Goal: Task Accomplishment & Management: Manage account settings

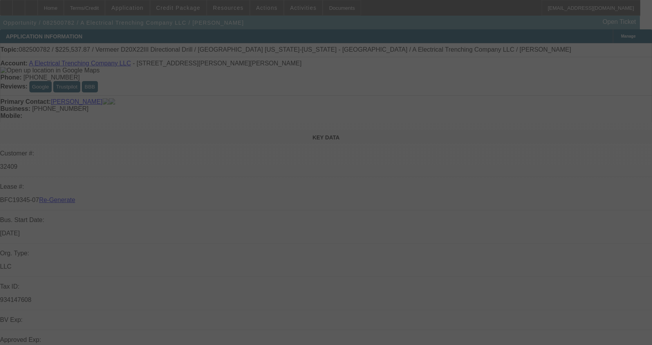
select select "3"
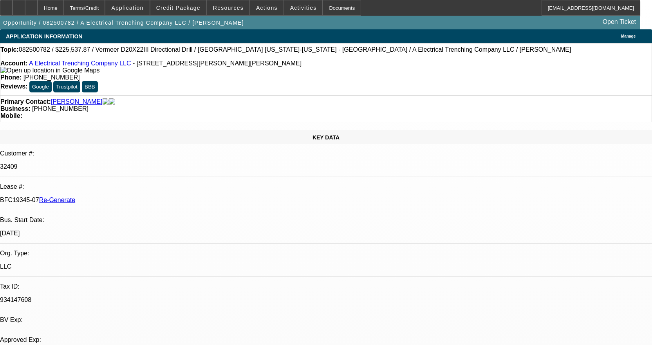
select select "0"
select select "3"
select select "0"
select select "6"
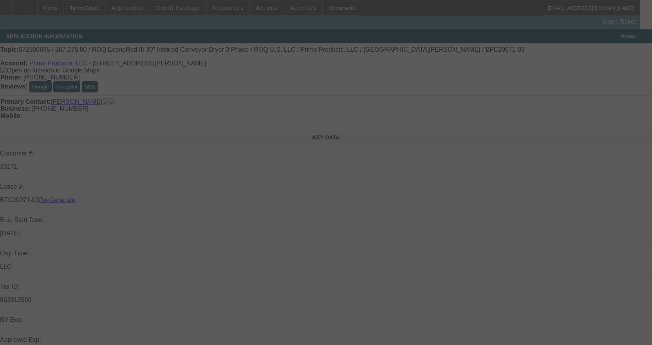
select select "3"
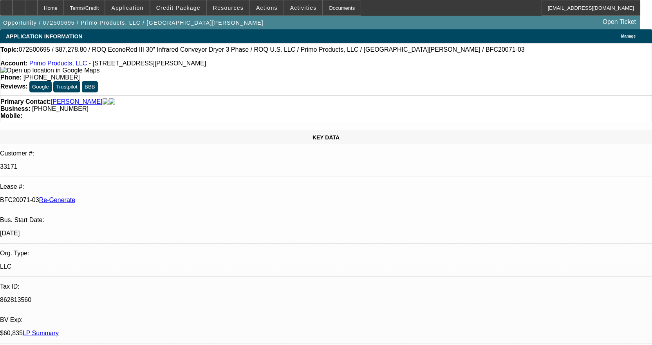
select select "0"
select select "2"
select select "0.1"
select select "4"
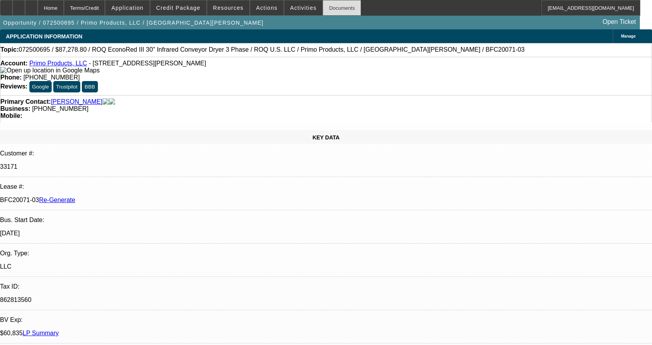
click at [322, 13] on div "Documents" at bounding box center [341, 8] width 38 height 16
click at [331, 11] on div "Documents" at bounding box center [341, 8] width 38 height 16
click at [293, 2] on span at bounding box center [303, 7] width 38 height 19
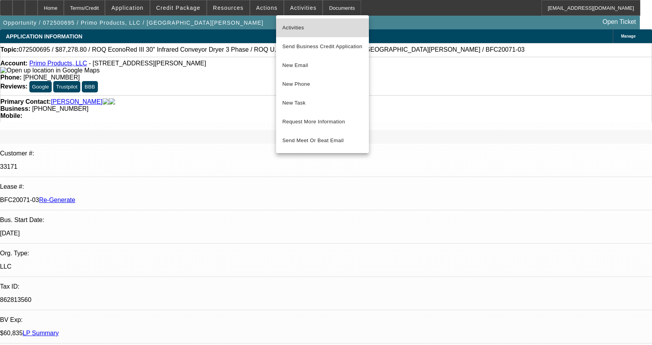
click at [298, 27] on span "Activities" at bounding box center [322, 27] width 80 height 9
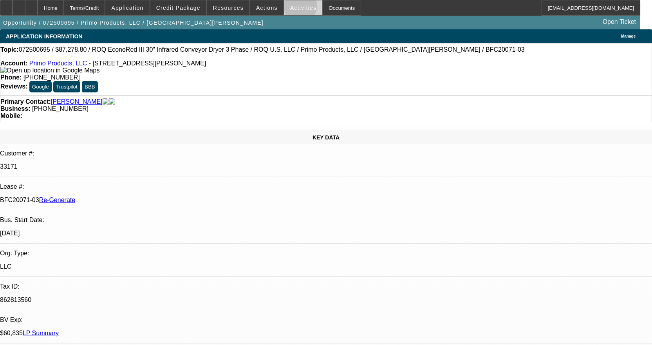
click at [292, 8] on span "Activities" at bounding box center [303, 8] width 27 height 6
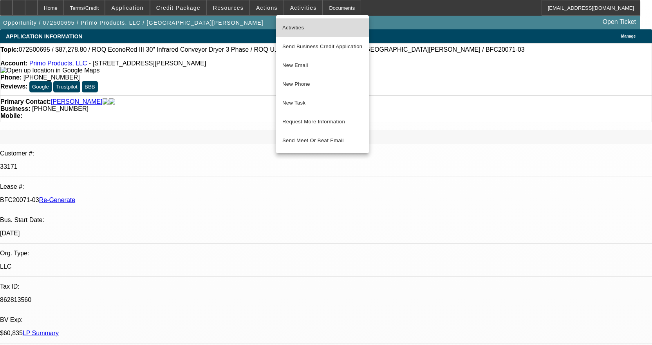
click at [306, 27] on span "Activities" at bounding box center [322, 27] width 80 height 9
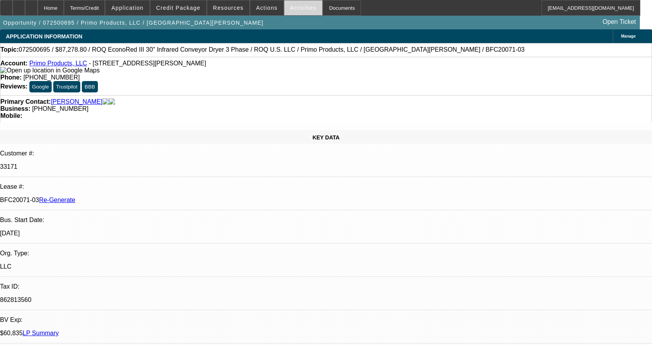
click at [294, 8] on span "Activities" at bounding box center [303, 8] width 27 height 6
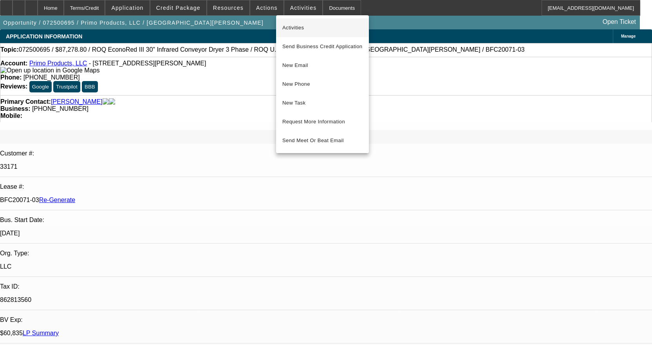
click at [291, 29] on span "Activities" at bounding box center [322, 27] width 80 height 9
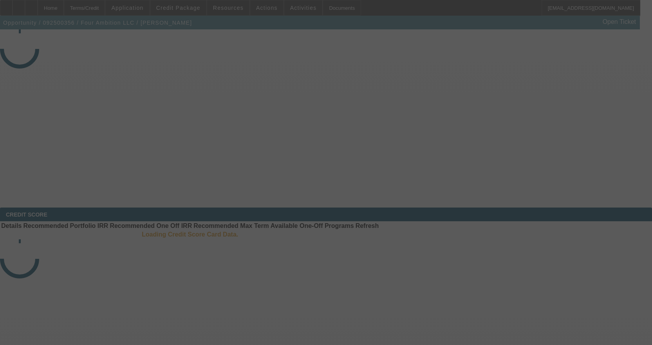
select select "3"
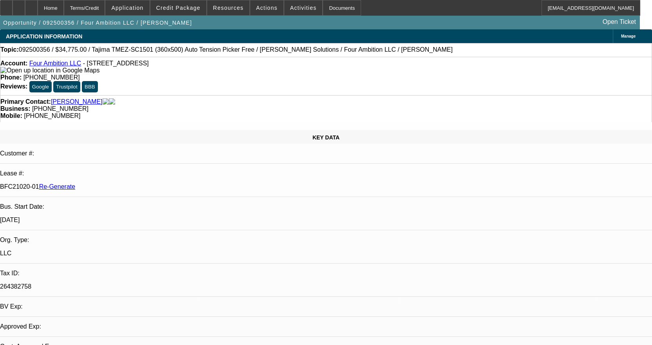
select select "0"
select select "2"
select select "0"
select select "6"
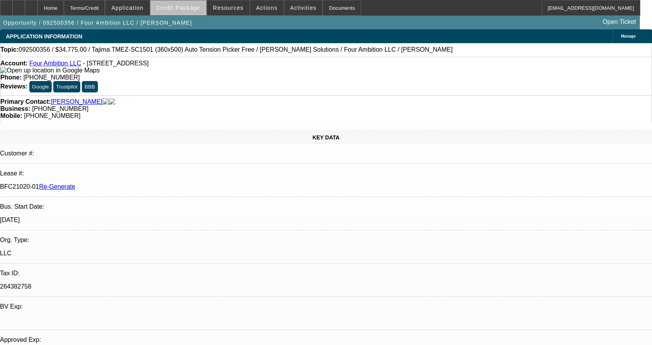
click at [193, 8] on span "Credit Package" at bounding box center [178, 8] width 44 height 6
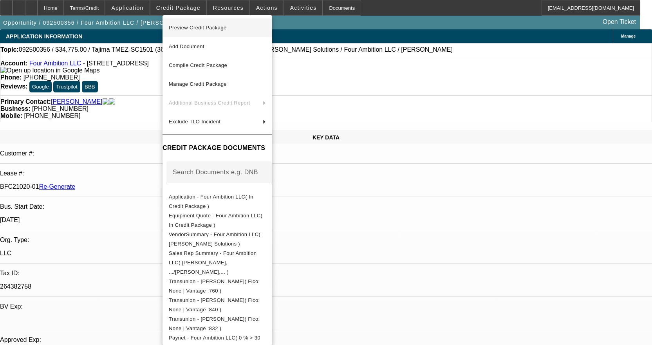
click at [198, 25] on span "Preview Credit Package" at bounding box center [198, 28] width 58 height 6
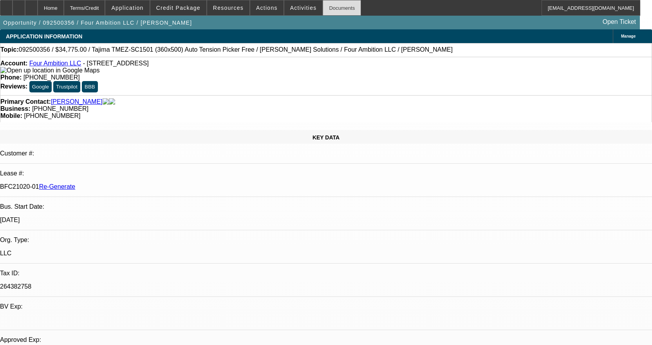
click at [332, 13] on div "Documents" at bounding box center [341, 8] width 38 height 16
click at [9, 8] on div at bounding box center [6, 8] width 13 height 16
click at [13, 5] on div at bounding box center [6, 8] width 13 height 16
click at [290, 6] on span "Activities" at bounding box center [303, 8] width 27 height 6
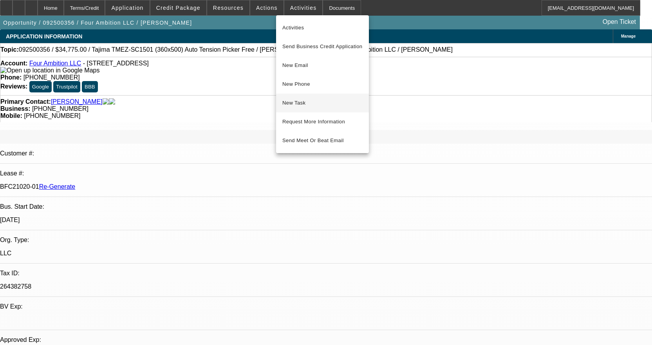
click at [299, 101] on span "New Task" at bounding box center [322, 102] width 80 height 9
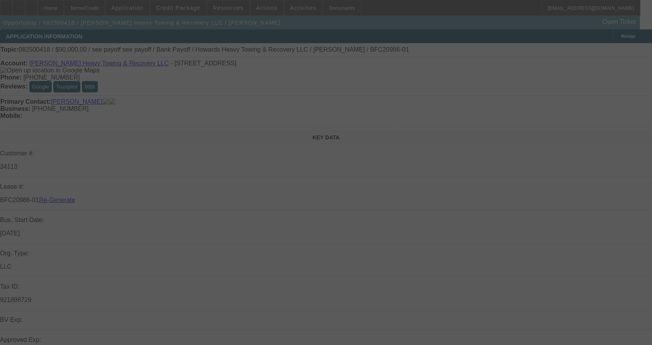
select select "4"
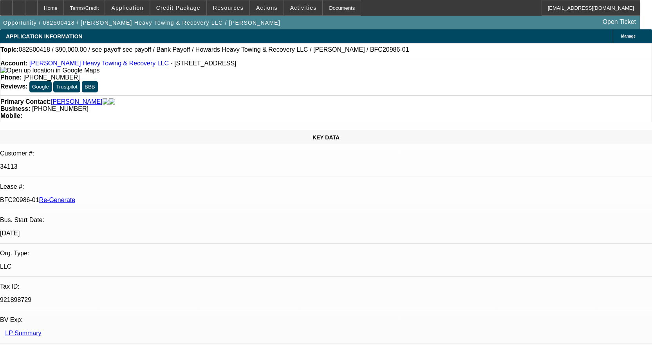
select select "0"
select select "2"
select select "0.1"
select select "4"
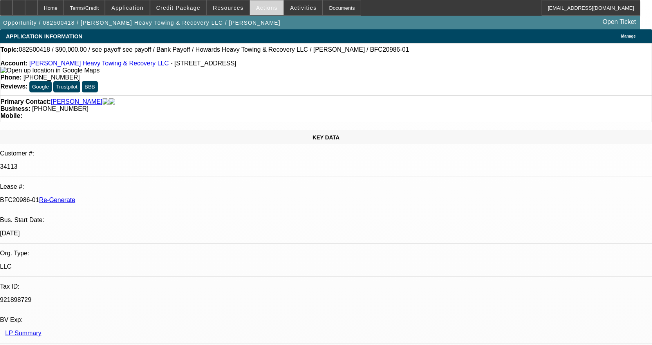
click at [261, 9] on span "Actions" at bounding box center [267, 8] width 22 height 6
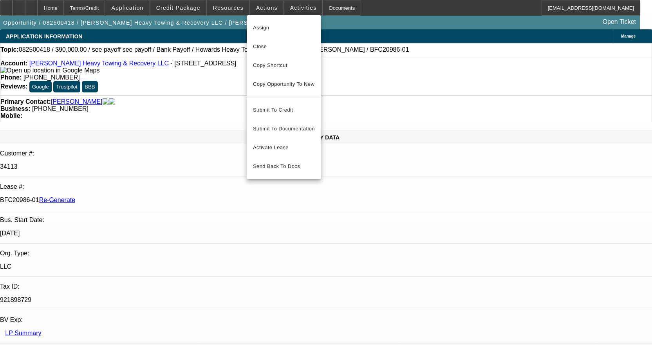
click at [226, 7] on div at bounding box center [326, 172] width 652 height 345
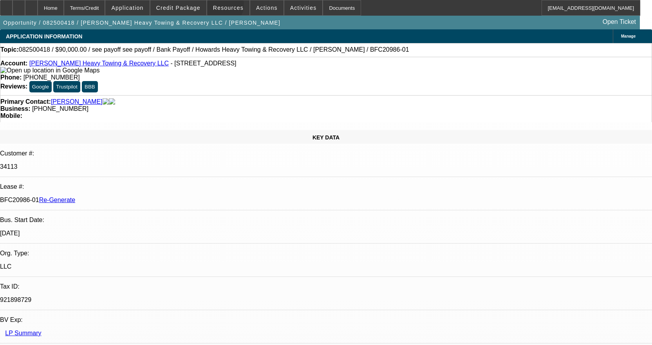
click at [226, 7] on span "Resources" at bounding box center [228, 8] width 31 height 6
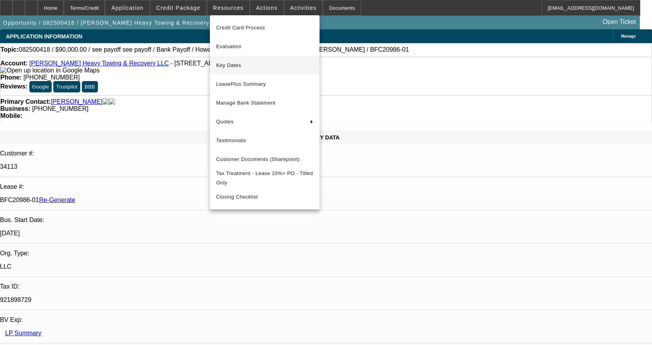
click at [238, 66] on span "Key Dates" at bounding box center [264, 65] width 97 height 9
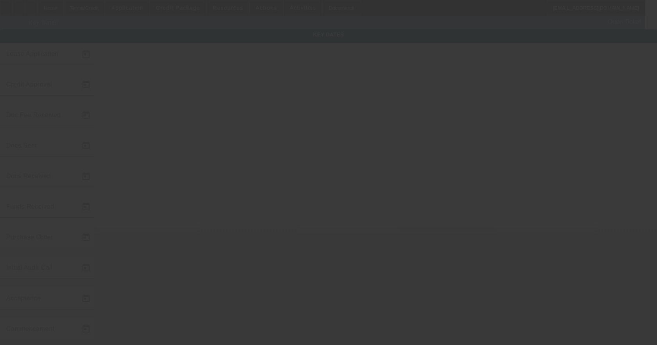
type input "8/15/2025"
type input "9/5/2025"
type input "[DATE]"
type input "9/5/2025"
type input "9/10/2025"
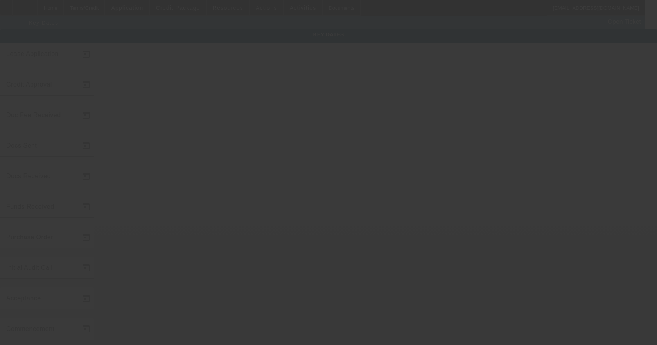
type input "[DATE]"
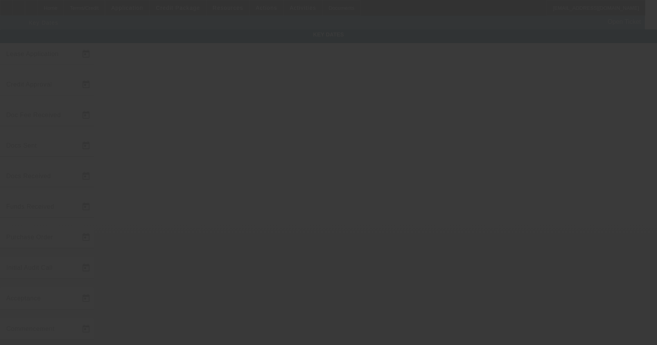
type input "[DATE]"
type input "9/18/2025"
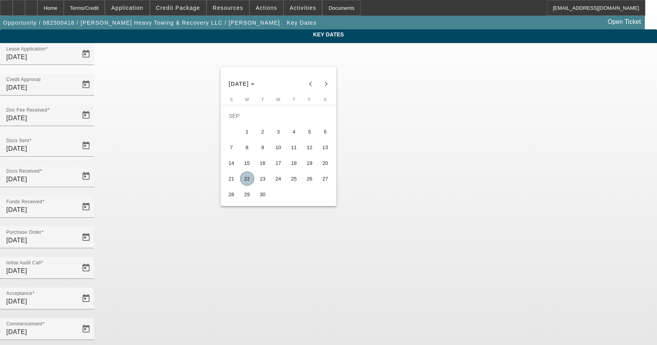
click at [304, 166] on span "19" at bounding box center [310, 163] width 14 height 14
type input "9/19/2025"
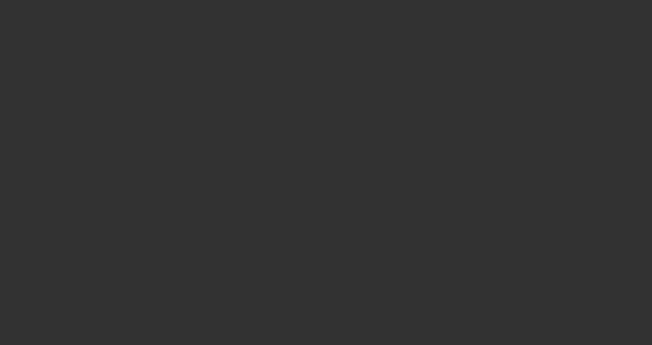
select select "4"
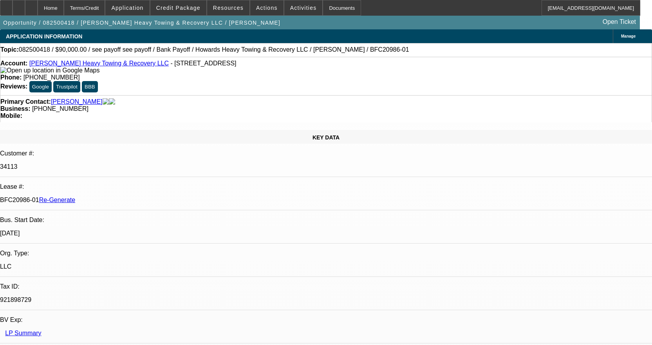
select select "0"
select select "2"
select select "0.1"
select select "4"
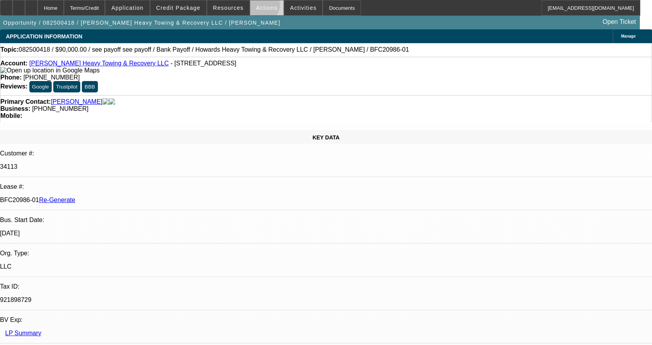
click at [259, 7] on span "Actions" at bounding box center [267, 8] width 22 height 6
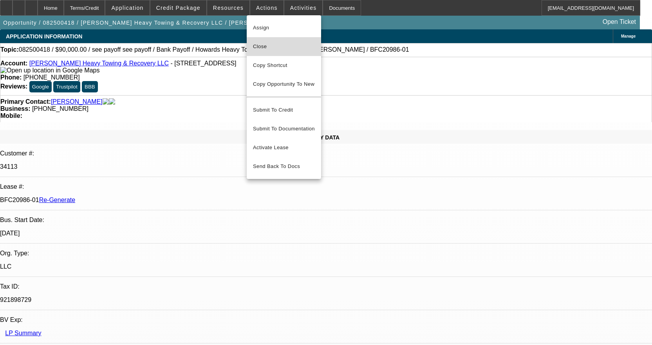
click at [261, 50] on span "Close" at bounding box center [284, 46] width 62 height 9
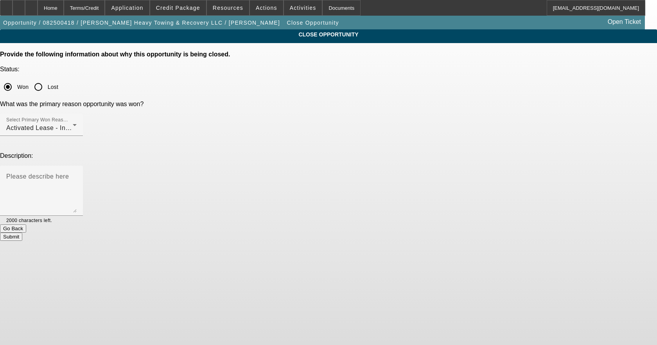
click at [22, 232] on button "Submit" at bounding box center [11, 236] width 22 height 8
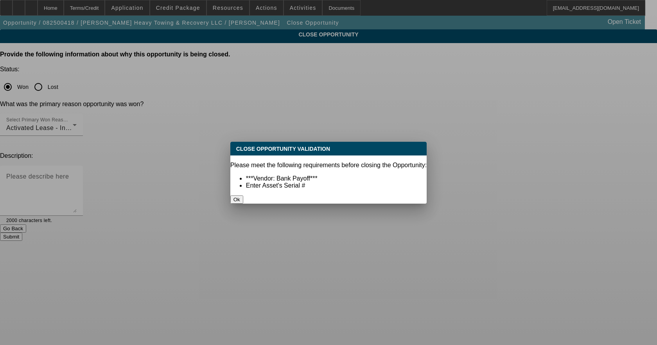
click at [243, 195] on button "Ok" at bounding box center [236, 199] width 13 height 8
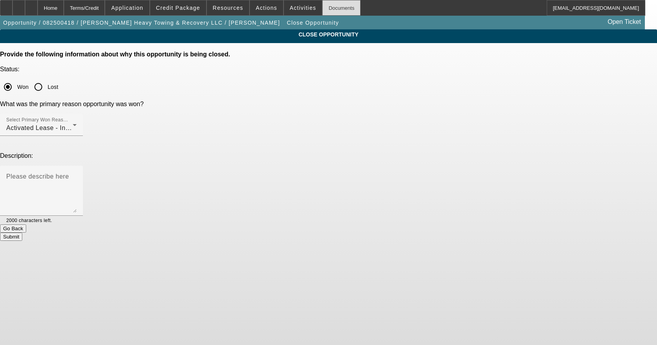
click at [336, 10] on div "Documents" at bounding box center [341, 8] width 38 height 16
click at [22, 232] on button "Submit" at bounding box center [11, 236] width 22 height 8
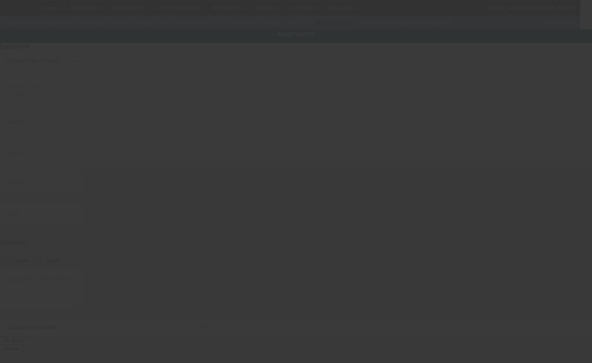
type input "see payoff"
radio input "true"
type textarea "see payoff letter"
type input "2895 State Route 28"
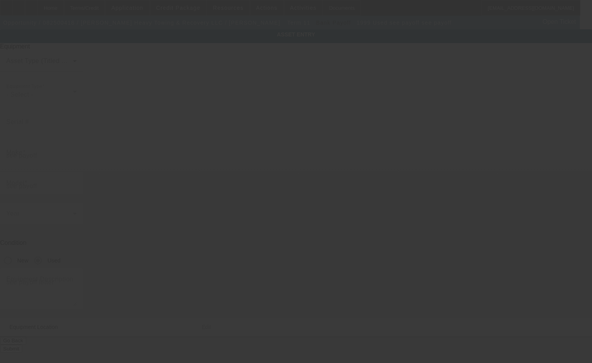
type input "Old Forge"
type input "13420"
type input "Herkimer"
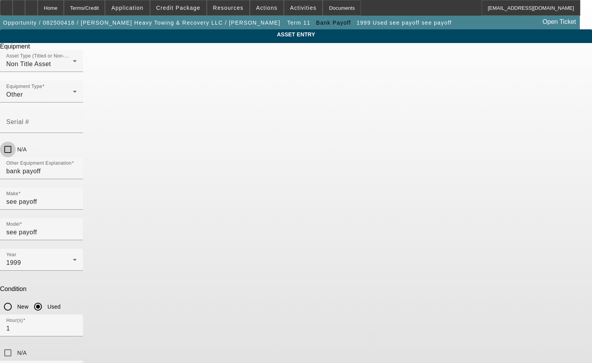
click at [16, 142] on input "N/A" at bounding box center [8, 150] width 16 height 16
checkbox input "true"
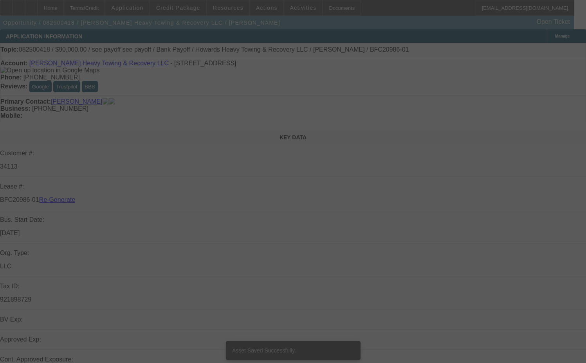
select select "4"
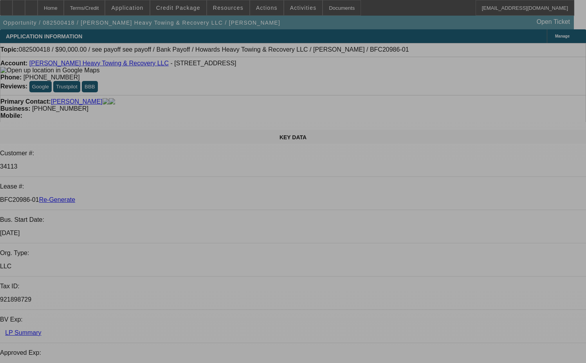
select select "0"
select select "2"
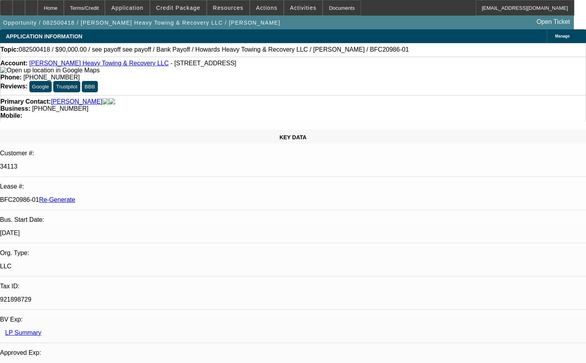
select select "0.1"
select select "4"
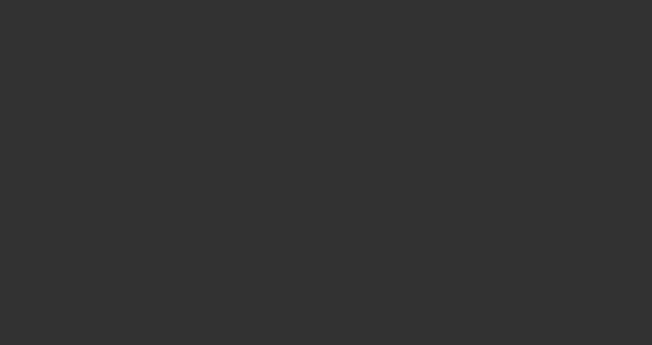
select select "4"
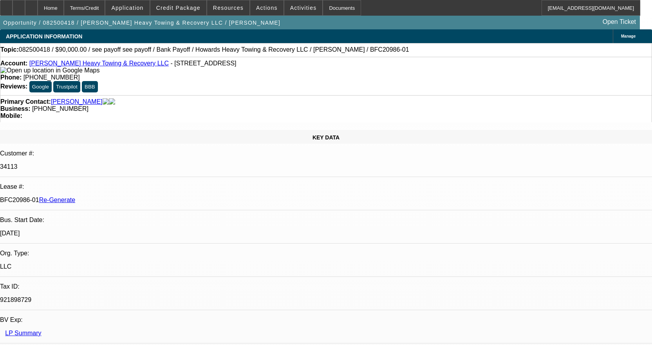
select select "0"
select select "0.1"
select select "1"
select select "2"
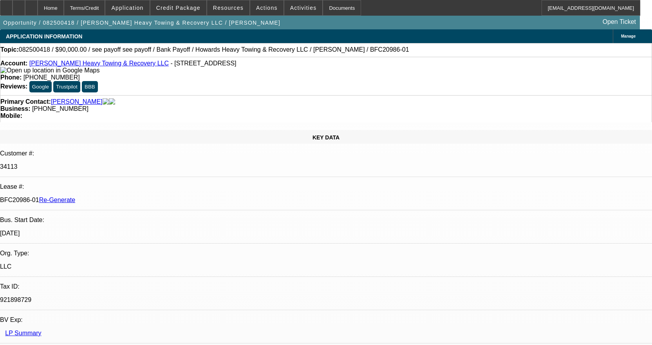
select select "4"
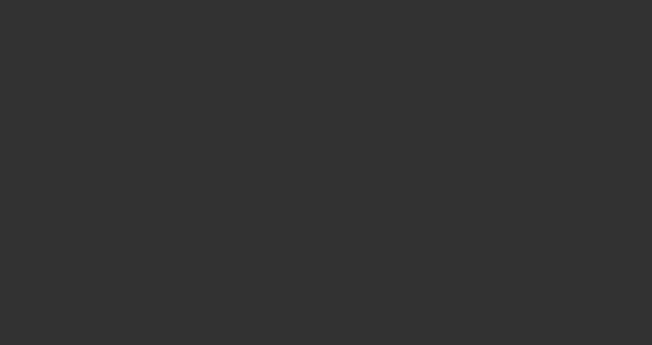
select select "3"
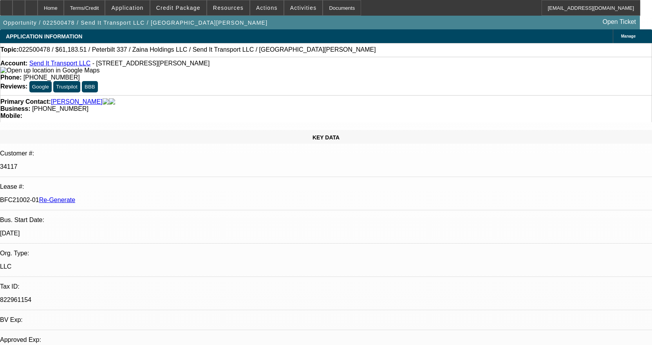
select select "0"
select select "2"
select select "0"
select select "6"
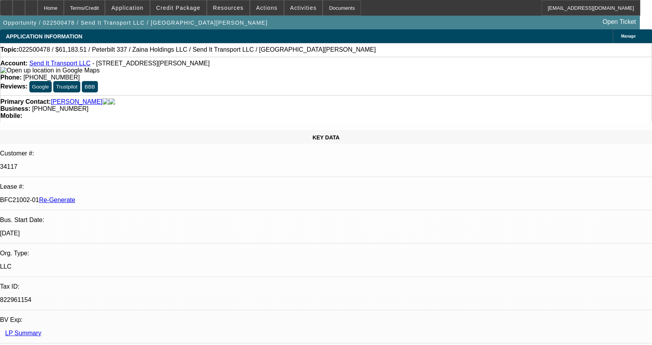
click at [265, 7] on span "Actions" at bounding box center [267, 8] width 22 height 6
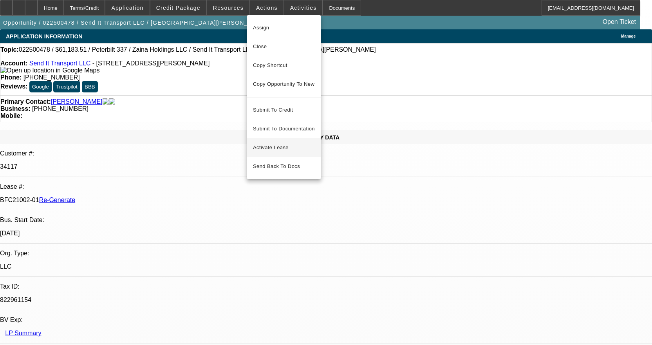
click at [276, 143] on span "Activate Lease" at bounding box center [284, 147] width 62 height 9
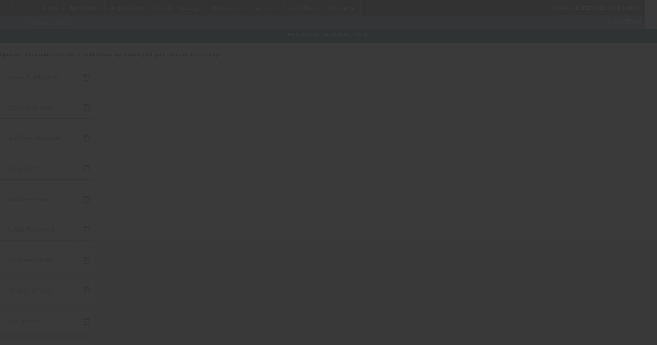
type input "2/19/2025"
type input "9/12/2025"
type input "9/15/2025"
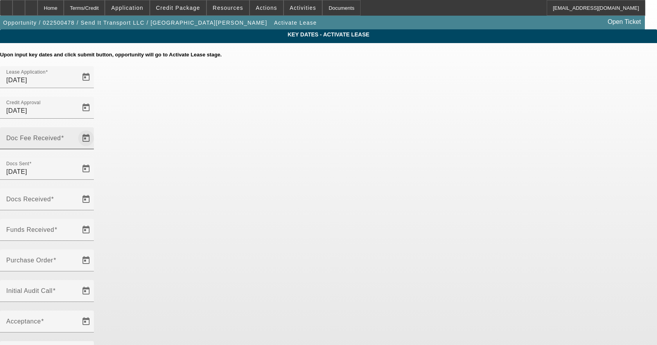
click at [95, 129] on span "Open calendar" at bounding box center [86, 138] width 19 height 19
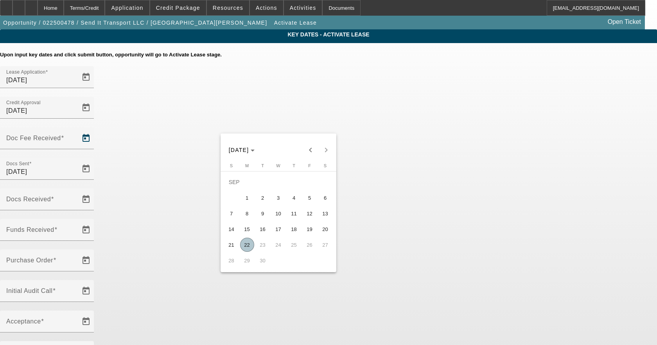
click at [249, 239] on button "22" at bounding box center [247, 245] width 16 height 16
type input "9/22/2025"
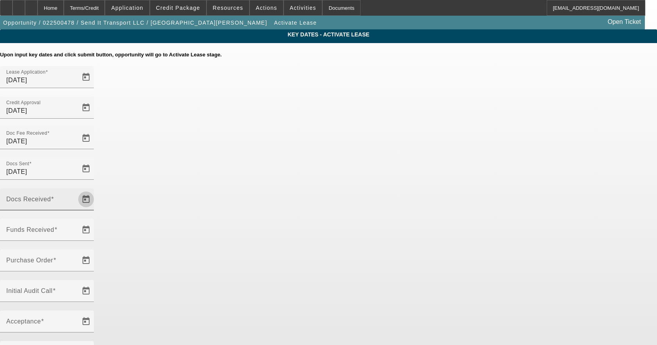
click at [95, 190] on span "Open calendar" at bounding box center [86, 199] width 19 height 19
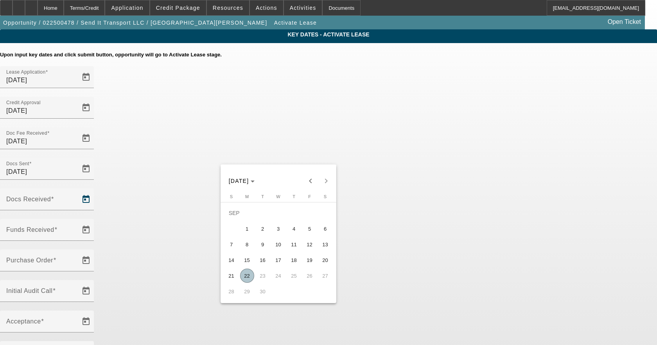
click at [248, 277] on span "22" at bounding box center [247, 275] width 14 height 14
type input "9/22/2025"
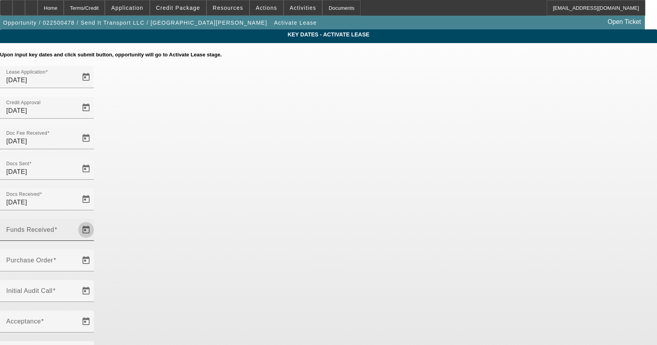
click at [95, 220] on span "Open calendar" at bounding box center [86, 229] width 19 height 19
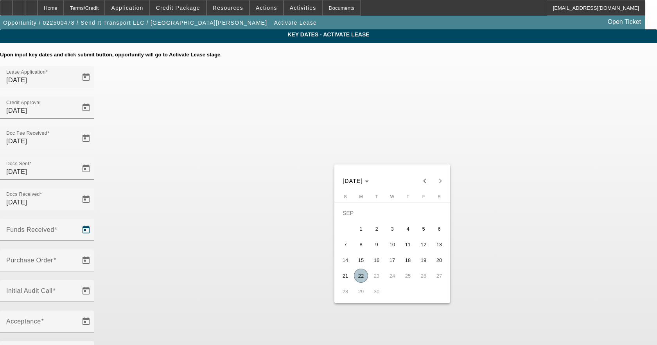
click at [362, 279] on span "22" at bounding box center [361, 275] width 14 height 14
type input "9/22/2025"
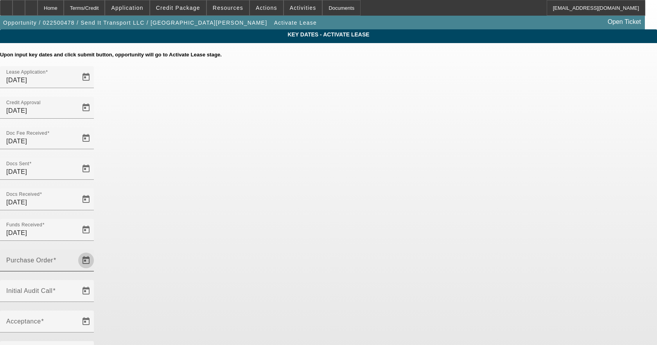
click at [95, 251] on span "Open calendar" at bounding box center [86, 260] width 19 height 19
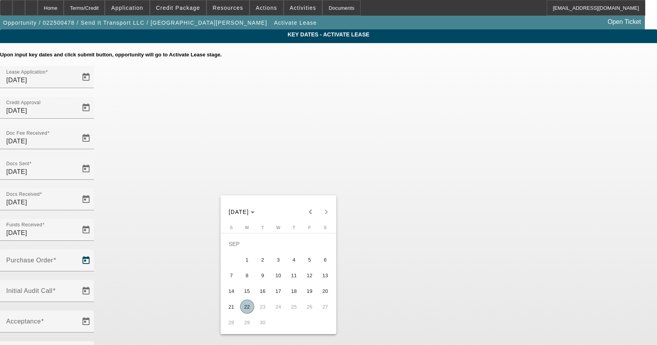
drag, startPoint x: 245, startPoint y: 309, endPoint x: 274, endPoint y: 283, distance: 38.8
click at [245, 308] on span "22" at bounding box center [247, 306] width 14 height 14
type input "9/22/2025"
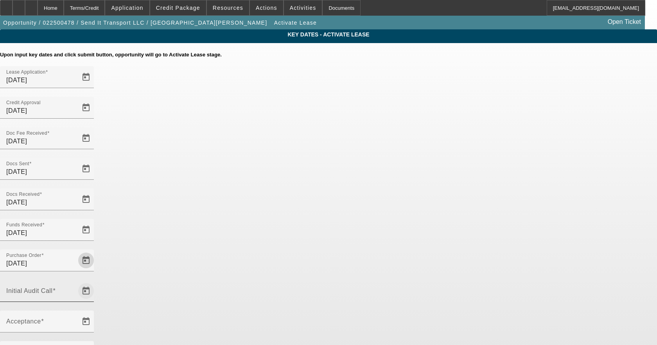
click at [95, 281] on span "Open calendar" at bounding box center [86, 290] width 19 height 19
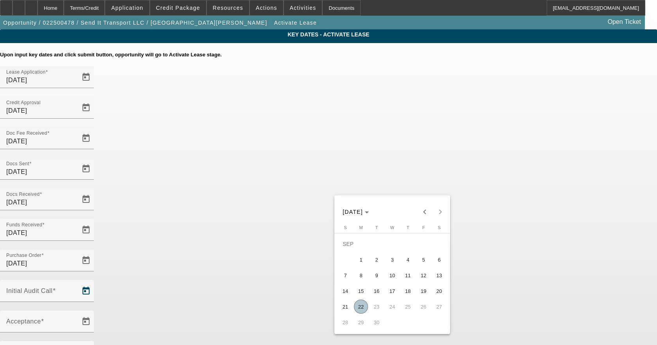
click at [363, 304] on span "22" at bounding box center [361, 306] width 14 height 14
type input "9/22/2025"
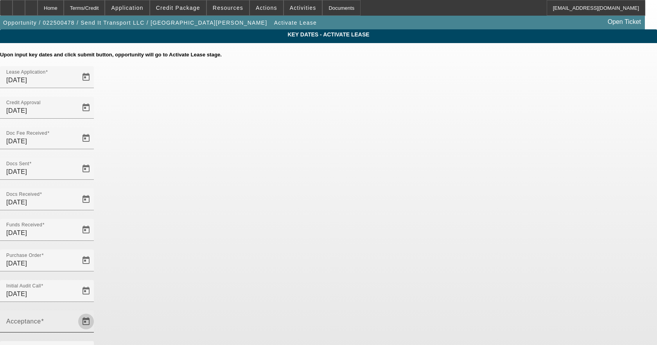
click at [95, 312] on span "Open calendar" at bounding box center [86, 321] width 19 height 19
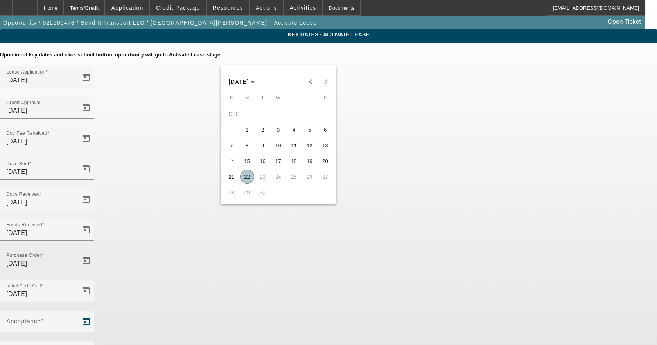
click at [250, 178] on span "22" at bounding box center [247, 176] width 14 height 14
type input "9/22/2025"
type input "[DATE]"
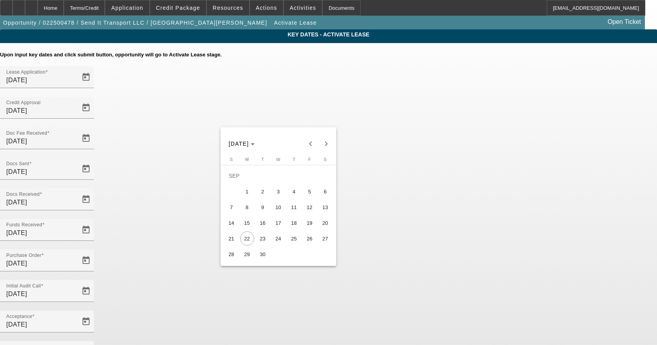
click at [278, 243] on span "24" at bounding box center [279, 238] width 14 height 14
type input "9/24/2025"
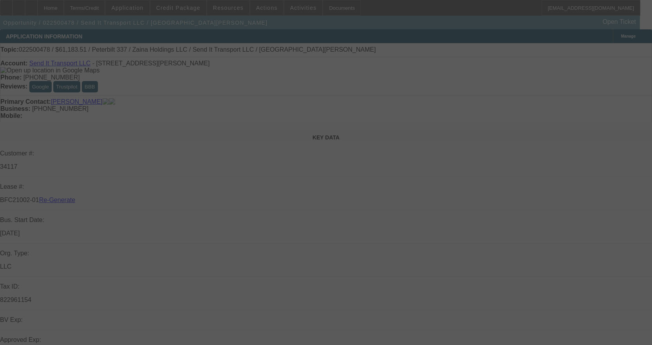
select select "4"
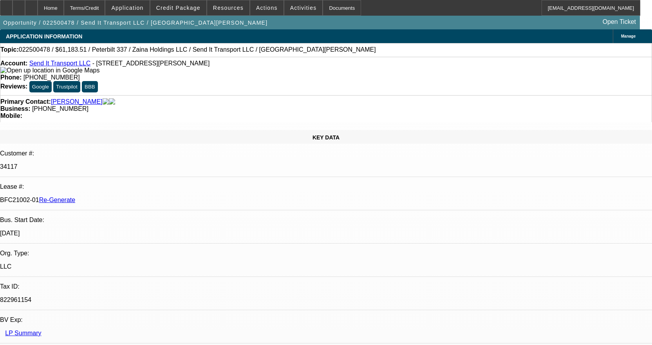
select select "0"
select select "2"
select select "0"
select select "6"
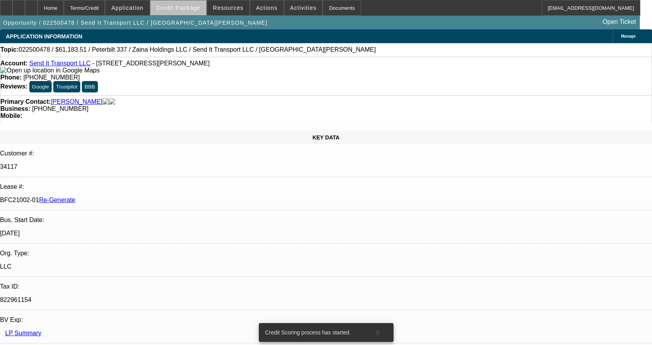
click at [191, 9] on span "Credit Package" at bounding box center [178, 8] width 44 height 6
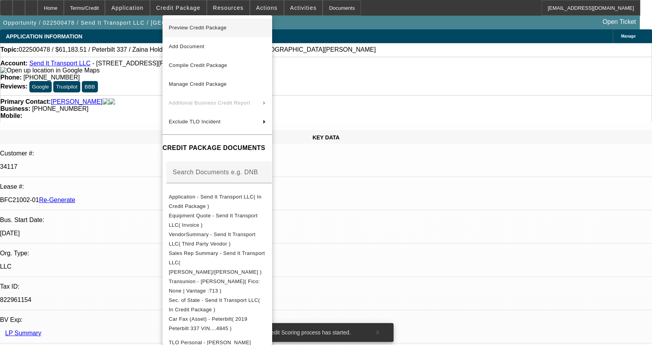
click at [212, 26] on span "Preview Credit Package" at bounding box center [198, 28] width 58 height 6
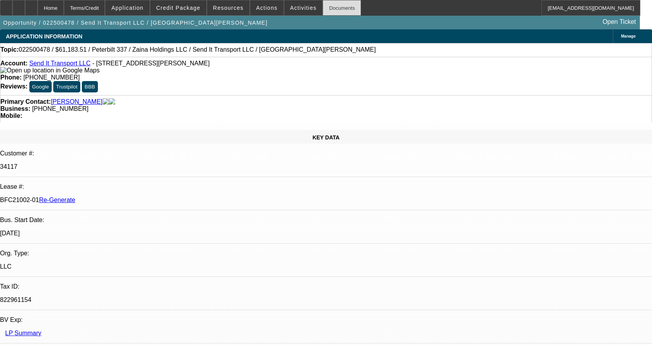
click at [326, 9] on div "Documents" at bounding box center [341, 8] width 38 height 16
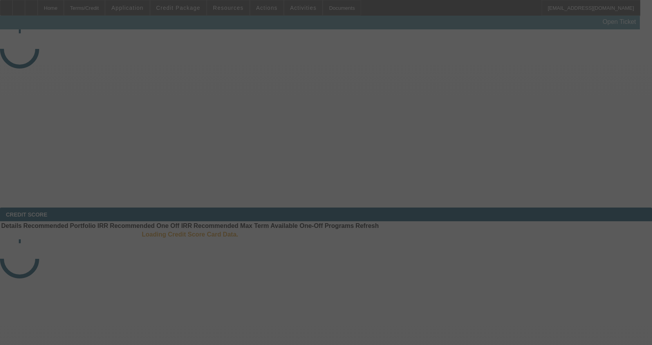
select select "4"
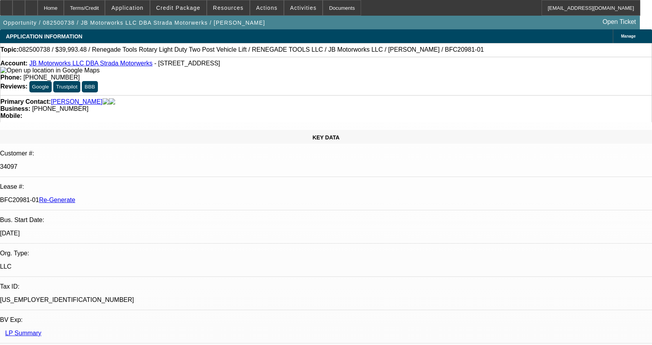
select select "0"
select select "3"
select select "0"
select select "6"
click at [265, 3] on span at bounding box center [266, 7] width 33 height 19
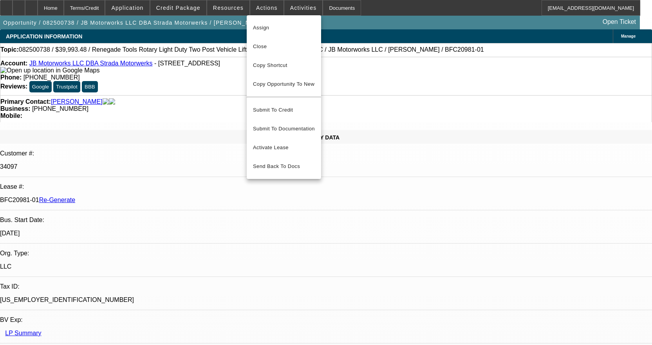
click at [226, 8] on div at bounding box center [326, 172] width 652 height 345
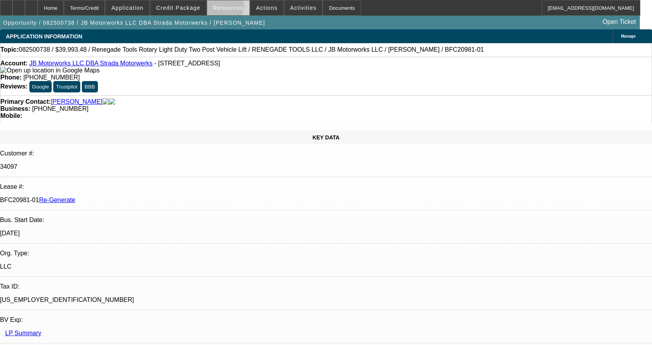
click at [227, 7] on span "Resources" at bounding box center [228, 8] width 31 height 6
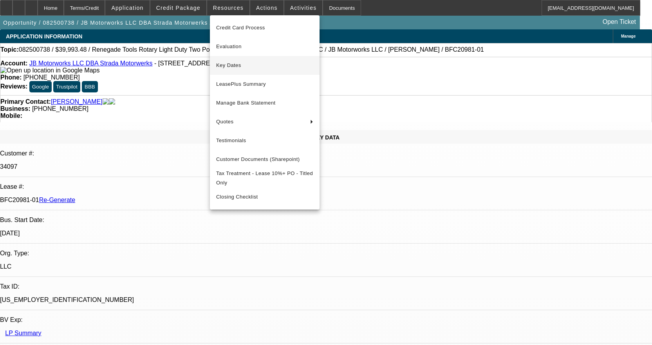
click at [233, 67] on span "Key Dates" at bounding box center [264, 65] width 97 height 9
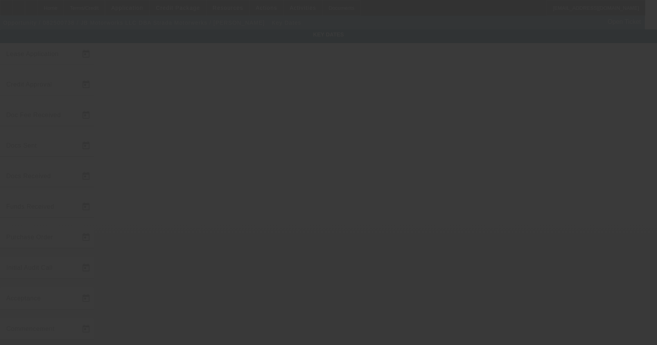
type input "8/27/2025"
type input "9/2/2025"
type input "9/11/2025"
type input "9/8/2025"
type input "9/11/2025"
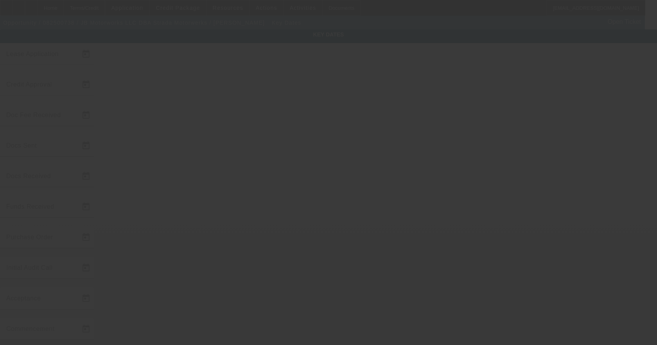
type input "9/11/2025"
type input "10/1/2025"
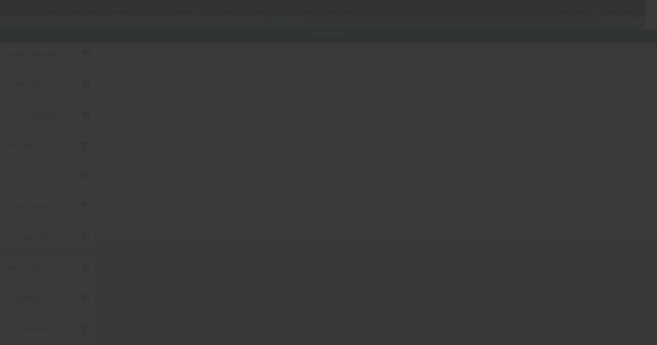
type input "9/17/2025"
type input "11/1/2025"
type input "9/17/2025"
drag, startPoint x: 298, startPoint y: 198, endPoint x: 320, endPoint y: 216, distance: 28.9
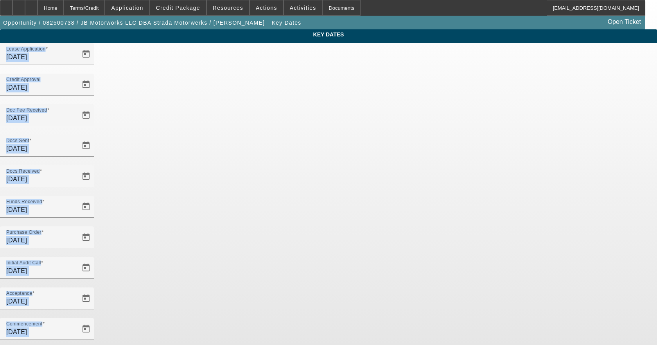
click at [576, 209] on app-key-dates "Key Dates Lease Application 8/27/2025 Credit Approval 9/2/2025 Doc Fee Received…" at bounding box center [328, 257] width 657 height 457
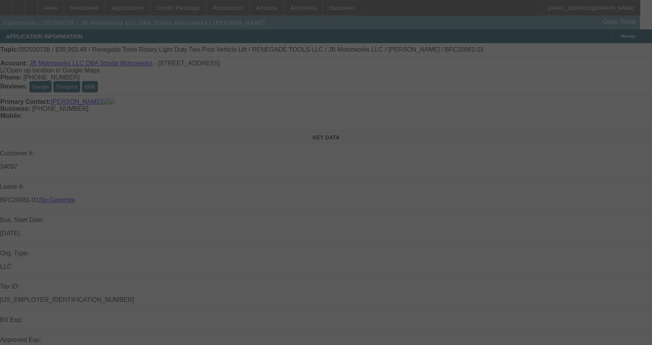
select select "4"
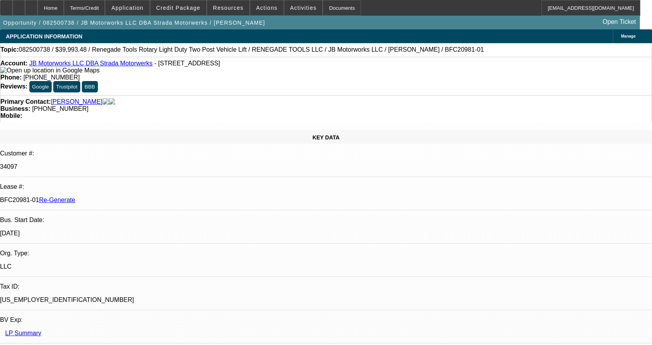
select select "0"
select select "3"
select select "0"
select select "6"
click at [295, 4] on span at bounding box center [303, 7] width 38 height 19
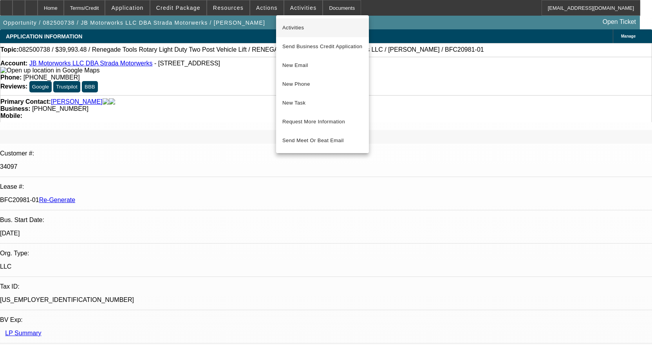
click at [304, 33] on button "Activities" at bounding box center [322, 27] width 93 height 19
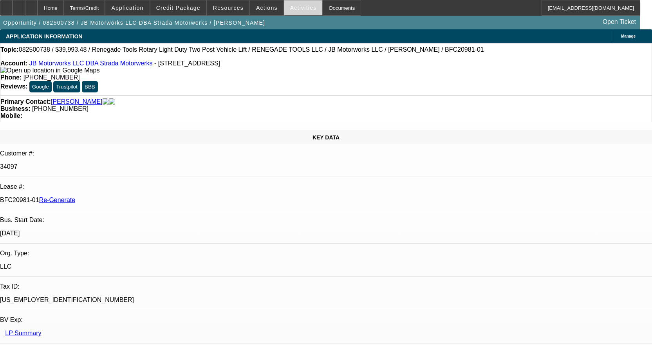
click at [297, 9] on span "Activities" at bounding box center [303, 8] width 27 height 6
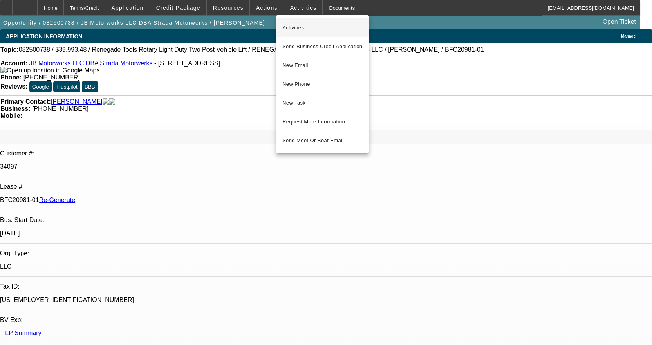
click at [294, 24] on span "Activities" at bounding box center [322, 27] width 80 height 9
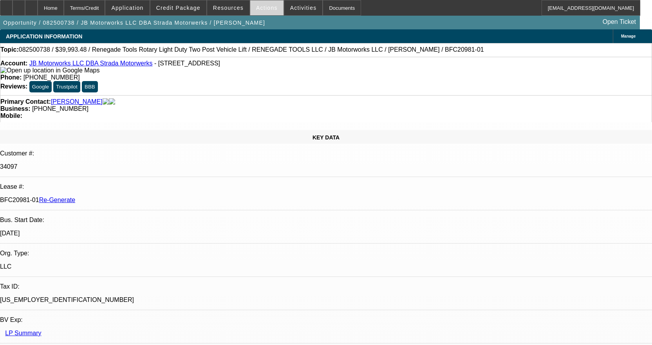
click at [259, 8] on span "Actions" at bounding box center [267, 8] width 22 height 6
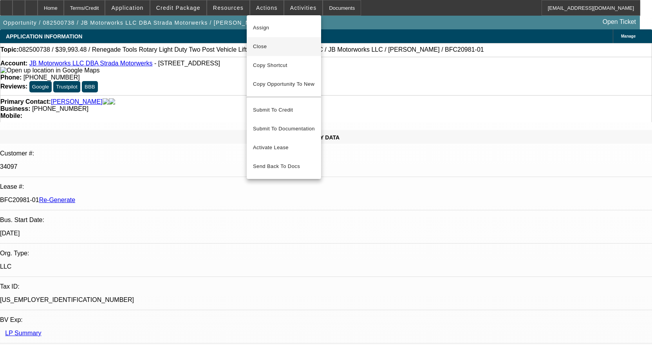
click at [266, 49] on span "Close" at bounding box center [284, 46] width 62 height 9
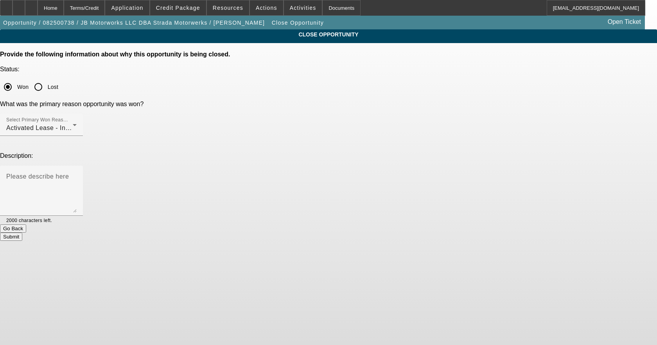
click at [22, 232] on button "Submit" at bounding box center [11, 236] width 22 height 8
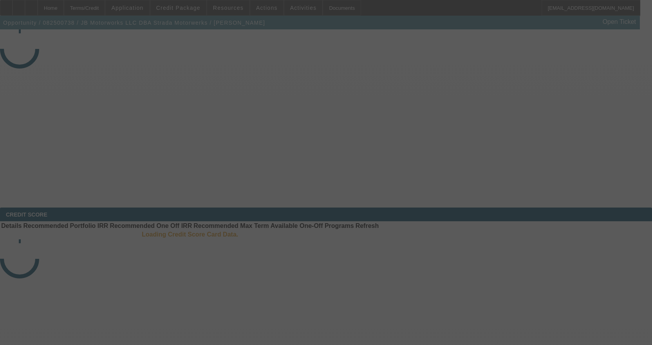
select select "4"
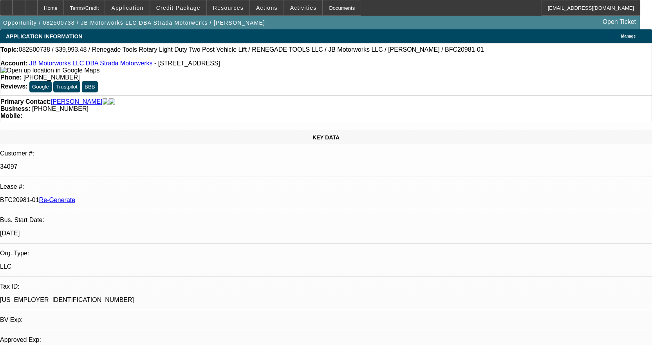
select select "0"
select select "1"
select select "3"
select select "6"
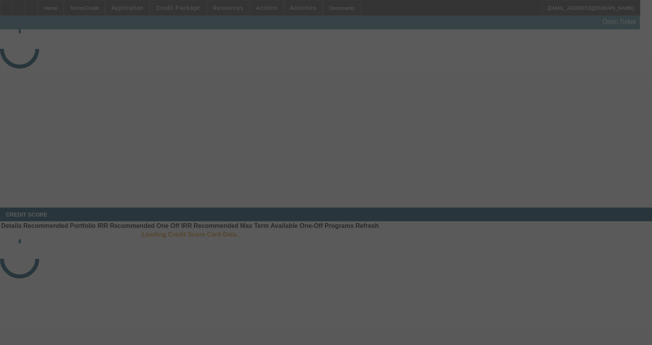
select select "3"
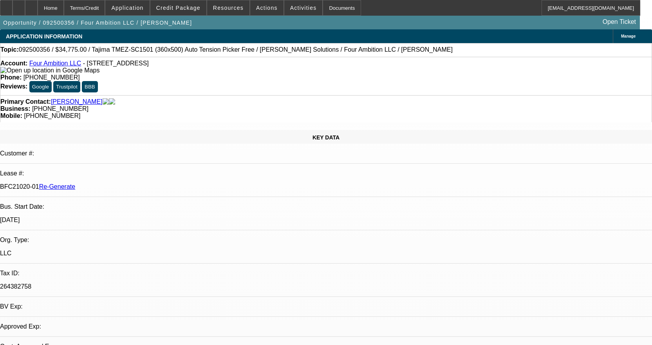
select select "0"
select select "2"
select select "0"
select select "6"
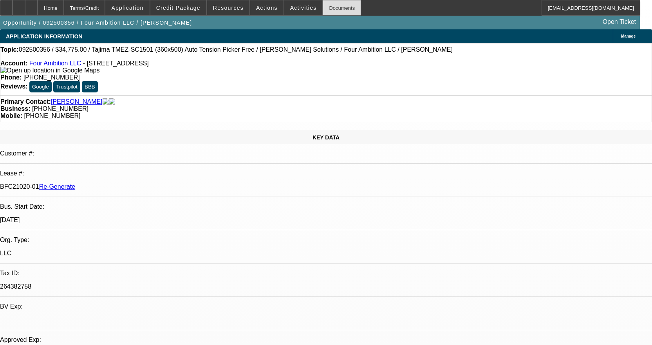
click at [328, 5] on div "Documents" at bounding box center [341, 8] width 38 height 16
click at [304, 7] on span at bounding box center [303, 7] width 38 height 19
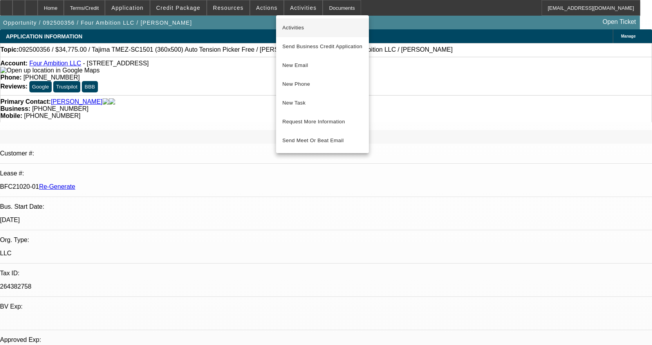
click at [302, 23] on span "Activities" at bounding box center [322, 27] width 80 height 9
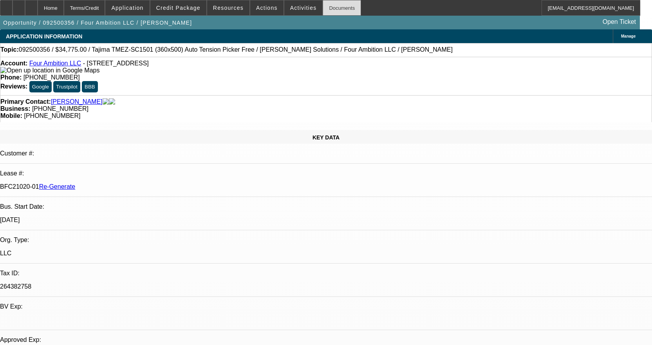
click at [325, 12] on div "Documents" at bounding box center [341, 8] width 38 height 16
click at [297, 8] on span "Activities" at bounding box center [303, 8] width 27 height 6
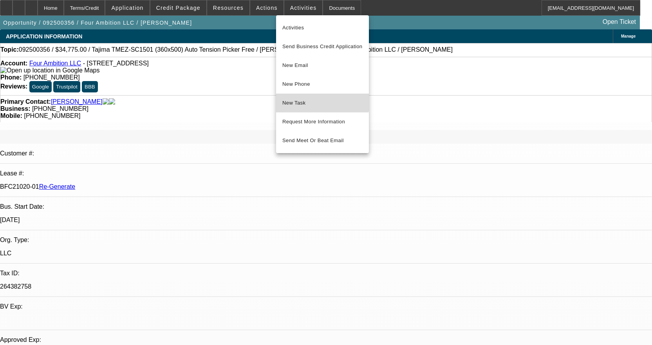
click at [305, 97] on button "New Task" at bounding box center [322, 103] width 93 height 19
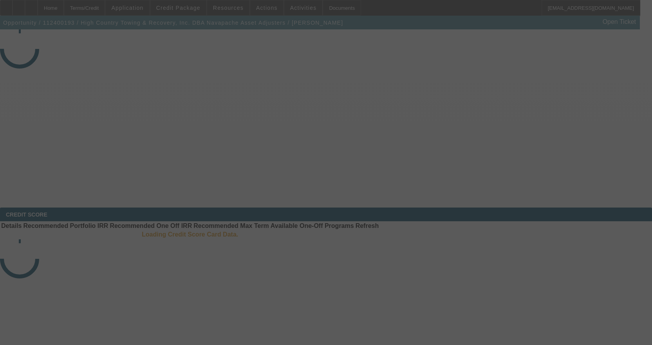
select select "4"
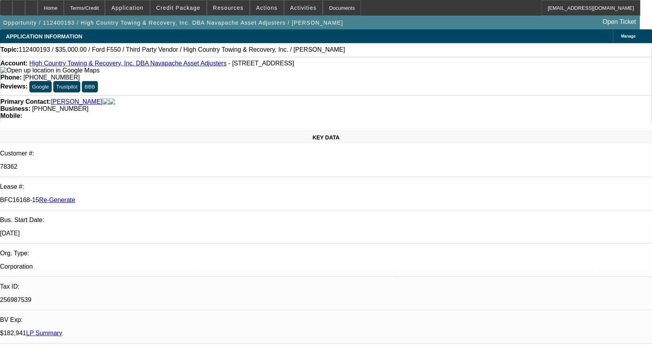
select select "0"
select select "2"
select select "0.1"
select select "4"
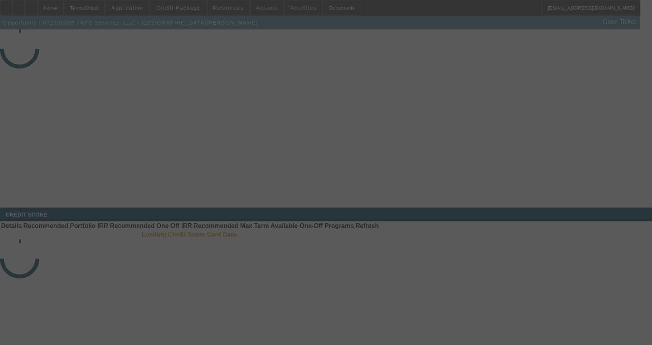
select select "3"
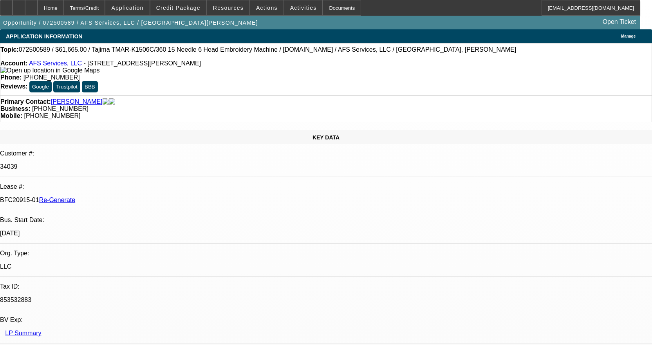
select select "0"
select select "2"
select select "0"
select select "6"
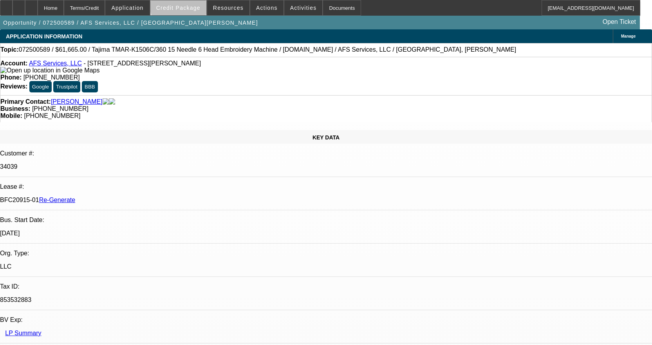
click at [191, 3] on span at bounding box center [178, 7] width 56 height 19
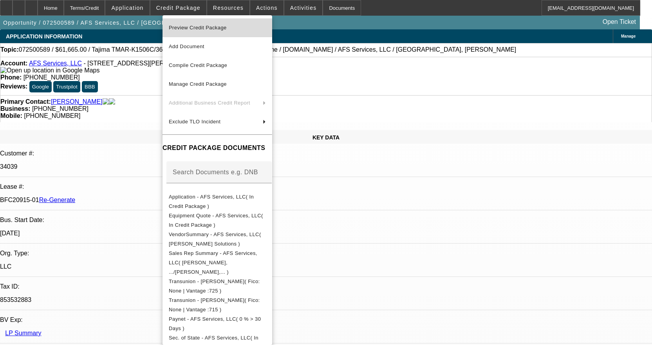
click at [220, 30] on span "Preview Credit Package" at bounding box center [198, 28] width 58 height 6
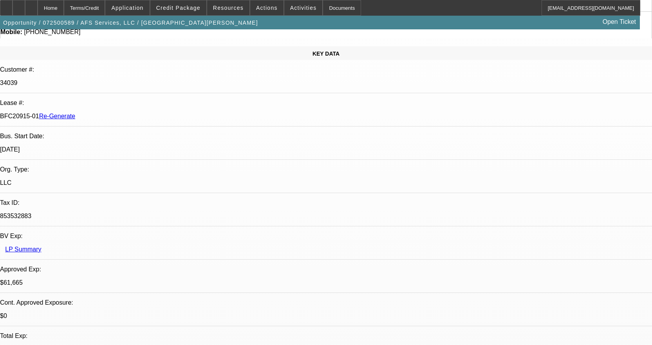
drag, startPoint x: 353, startPoint y: 319, endPoint x: 341, endPoint y: 363, distance: 45.8
click at [341, 261] on html "Home Terms/Credit Application Credit Package Resources Actions Activities Docum…" at bounding box center [326, 88] width 652 height 345
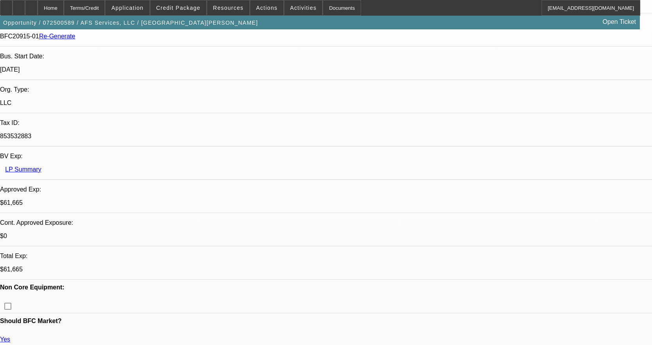
scroll to position [85, 0]
